Goal: Transaction & Acquisition: Obtain resource

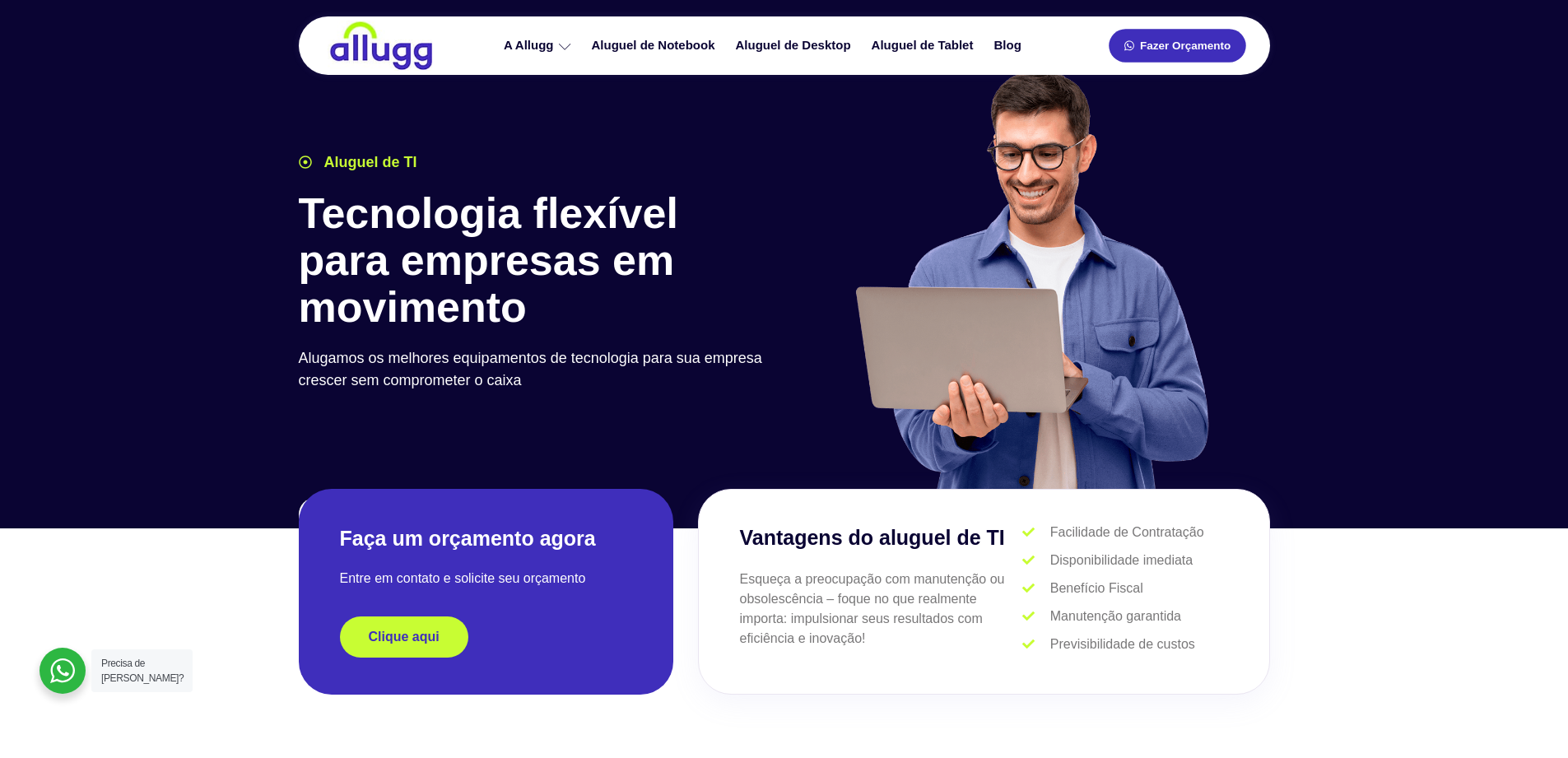
click at [1164, 55] on link "Fazer Orçamento" at bounding box center [1176, 45] width 137 height 34
click at [640, 42] on link "Aluguel de Notebook" at bounding box center [655, 45] width 144 height 29
